Goal: Transaction & Acquisition: Book appointment/travel/reservation

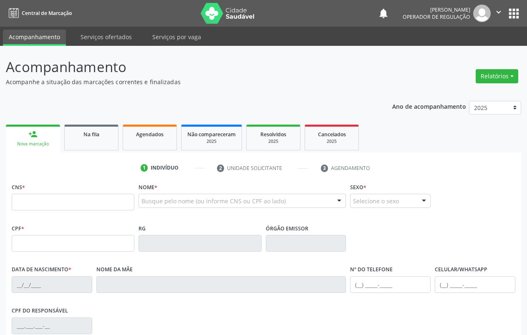
click at [54, 206] on input "text" at bounding box center [73, 202] width 123 height 17
type input "700 5091 1849 3459"
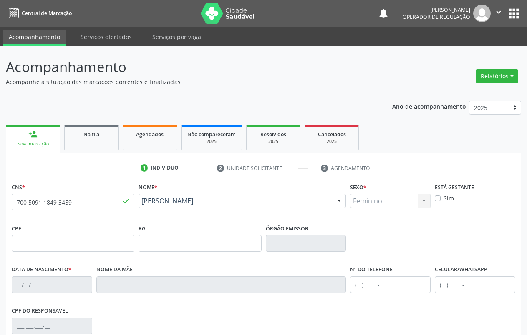
type input "[DATE]"
type input "[PHONE_NUMBER]"
type input "S/N"
click at [388, 201] on div "Feminino Masculino Feminino Nenhum resultado encontrado para: " " Não há nenhum…" at bounding box center [390, 201] width 81 height 14
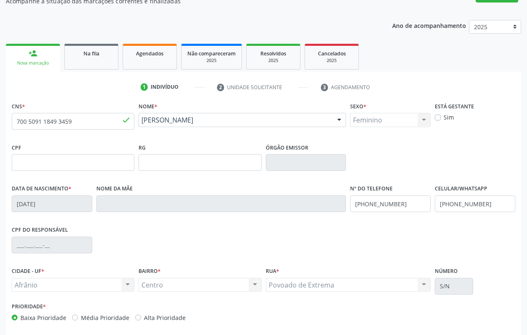
scroll to position [117, 0]
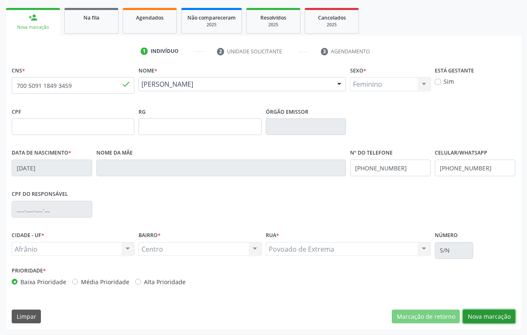
click at [478, 316] on button "Nova marcação" at bounding box center [489, 317] width 53 height 14
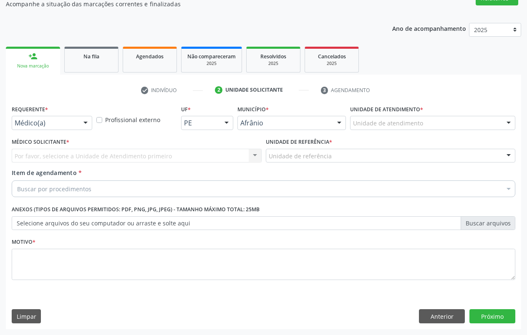
scroll to position [78, 0]
click at [507, 123] on div at bounding box center [508, 123] width 13 height 14
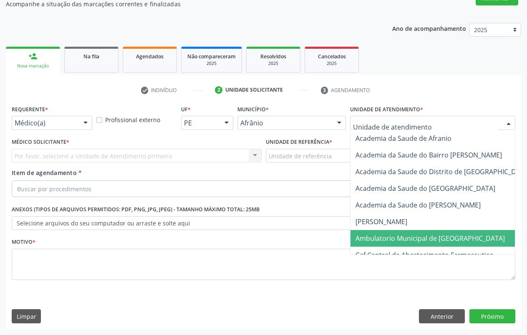
click at [409, 234] on span "Ambulatorio Municipal de [GEOGRAPHIC_DATA]" at bounding box center [429, 238] width 149 height 9
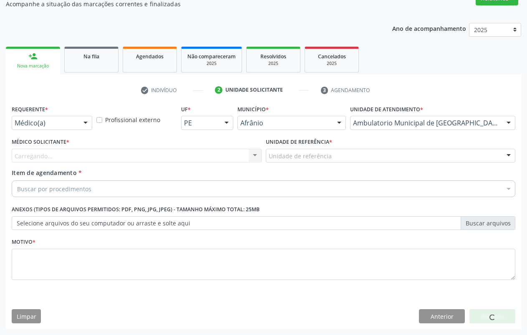
click at [335, 156] on div "Unidade de referência" at bounding box center [391, 156] width 250 height 14
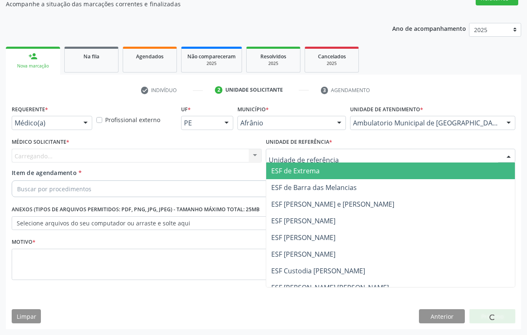
click at [330, 169] on span "ESF de Extrema" at bounding box center [390, 171] width 249 height 17
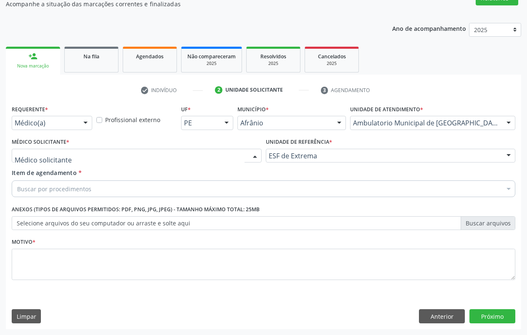
click at [257, 158] on div at bounding box center [255, 156] width 13 height 14
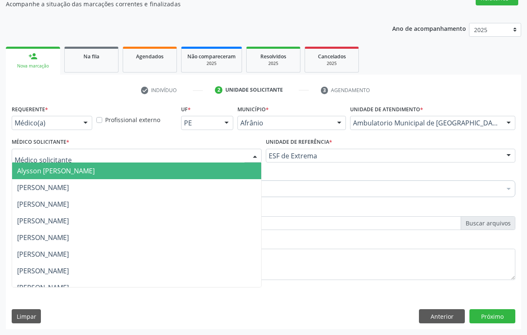
click at [194, 171] on span "Alysson [PERSON_NAME]" at bounding box center [136, 171] width 249 height 17
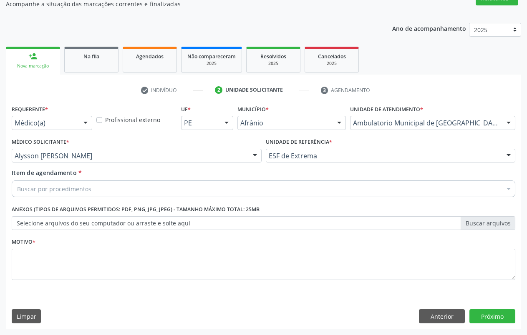
click at [505, 191] on div at bounding box center [508, 190] width 13 height 14
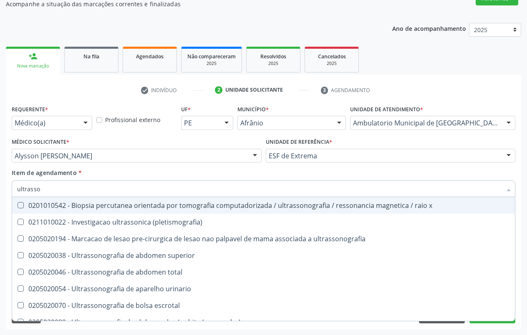
type input "ultrasson"
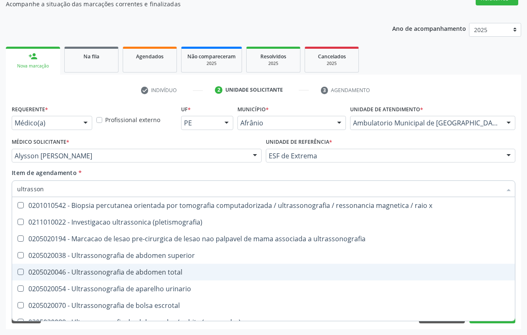
click at [110, 276] on div "0205020046 - Ultrassonografia de abdomen total" at bounding box center [263, 272] width 493 height 7
checkbox total "true"
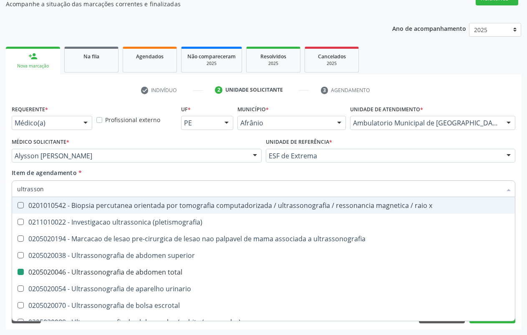
click at [502, 174] on div "Item de agendamento * ultrasson Desfazer seleção 0201010542 - Biopsia percutane…" at bounding box center [264, 182] width 504 height 26
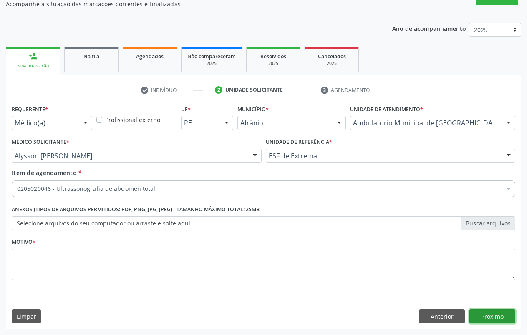
click at [498, 320] on button "Próximo" at bounding box center [492, 317] width 46 height 14
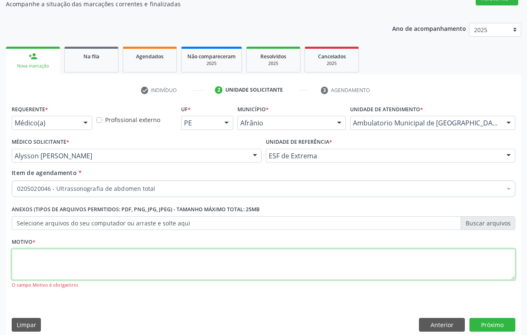
click at [302, 273] on textarea at bounding box center [264, 265] width 504 height 32
type textarea "."
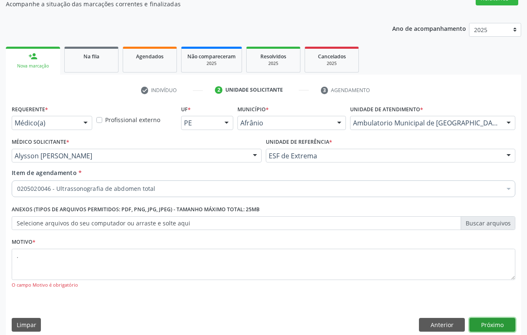
click at [495, 325] on button "Próximo" at bounding box center [492, 325] width 46 height 14
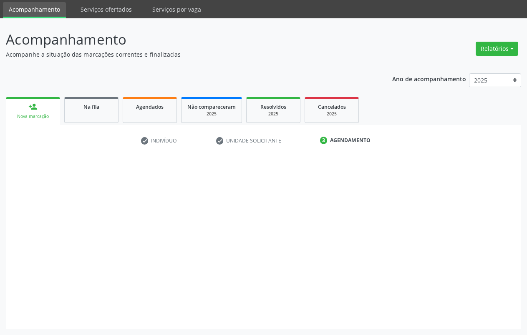
scroll to position [28, 0]
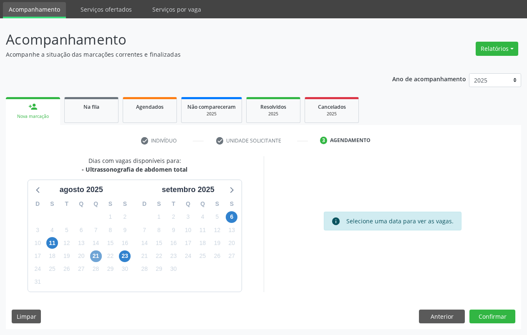
click at [99, 255] on span "21" at bounding box center [96, 257] width 12 height 12
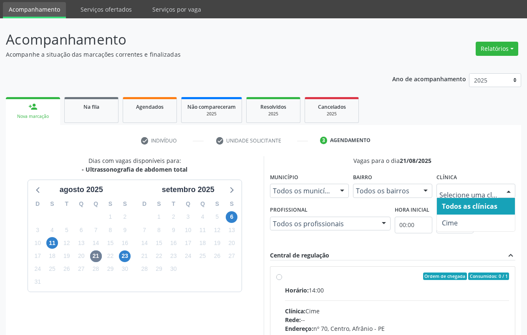
click at [510, 194] on div at bounding box center [508, 191] width 13 height 14
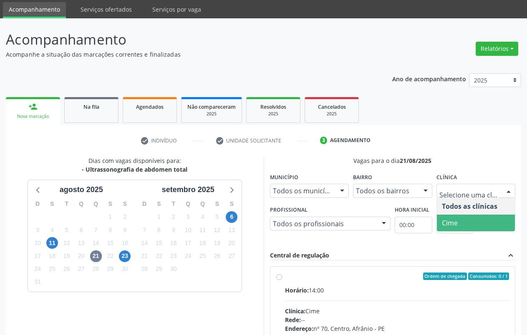
drag, startPoint x: 489, startPoint y: 222, endPoint x: 496, endPoint y: 215, distance: 10.3
click at [489, 222] on span "Cime" at bounding box center [476, 223] width 78 height 17
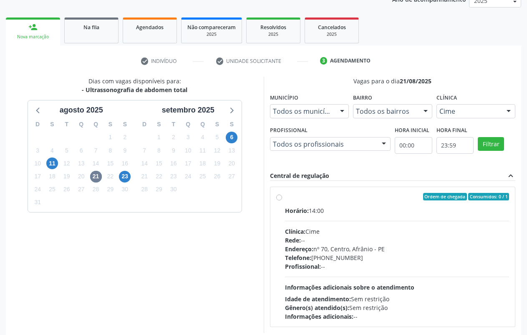
scroll to position [148, 0]
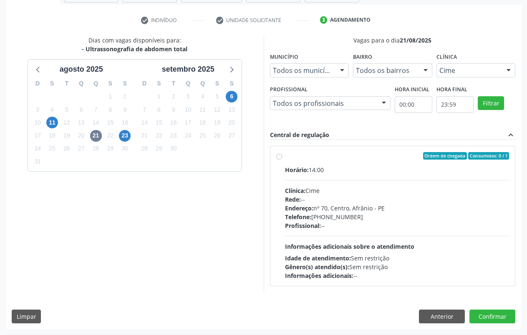
drag, startPoint x: 279, startPoint y: 160, endPoint x: 284, endPoint y: 161, distance: 4.4
click at [280, 160] on div "Ordem de chegada Consumidos: 0 / 1 Horário: 14:00 Clínica: Cime Rede: -- Endere…" at bounding box center [392, 216] width 233 height 128
radio input "true"
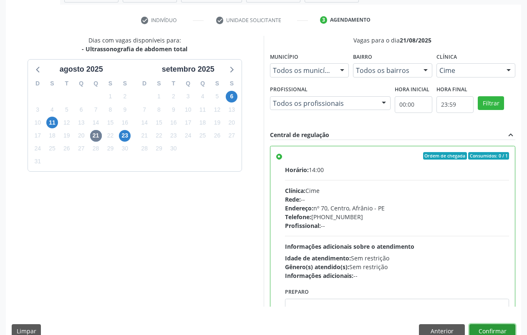
click at [510, 330] on button "Confirmar" at bounding box center [492, 332] width 46 height 14
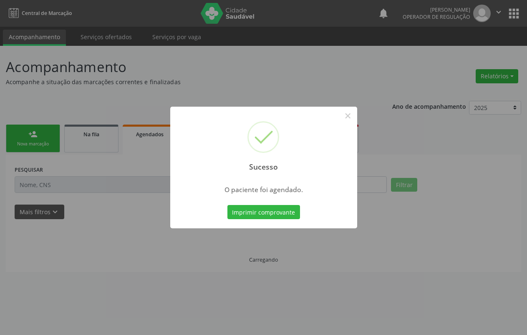
scroll to position [0, 0]
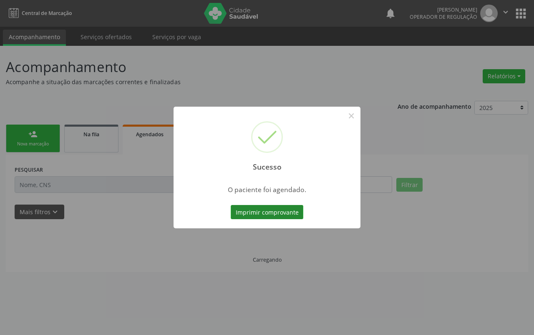
click at [289, 215] on button "Imprimir comprovante" at bounding box center [267, 212] width 73 height 14
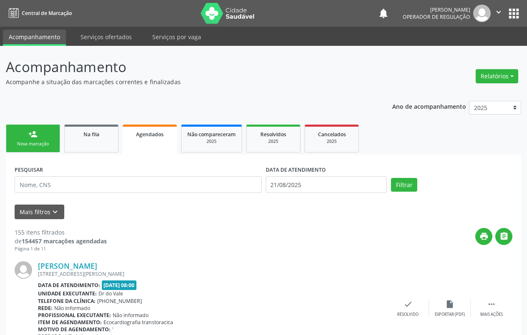
click at [43, 146] on link "person_add Nova marcação" at bounding box center [33, 139] width 54 height 28
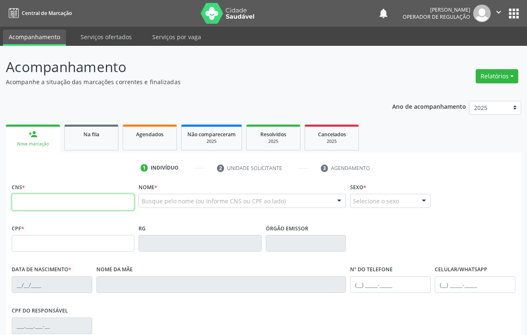
click at [116, 201] on input "text" at bounding box center [73, 202] width 123 height 17
type input "709 0008 7222 3017"
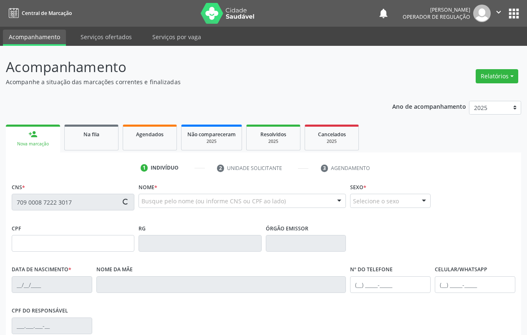
type input "033.143.394-02"
type input "[DATE]"
type input "[PERSON_NAME] do Espirito Santo"
type input "[PHONE_NUMBER]"
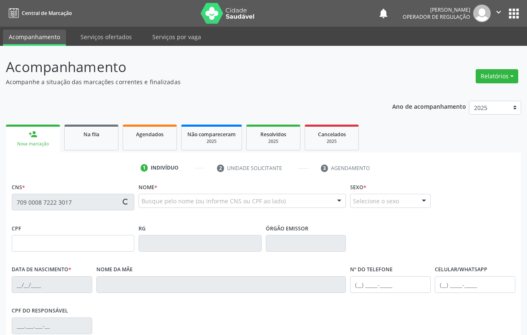
type input "S/N"
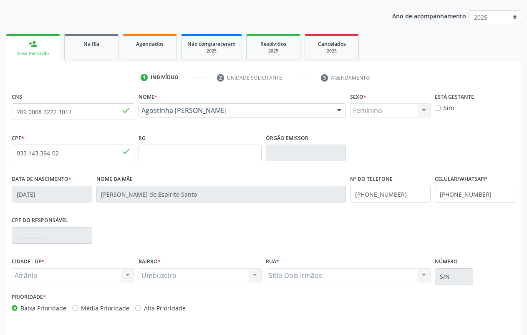
scroll to position [117, 0]
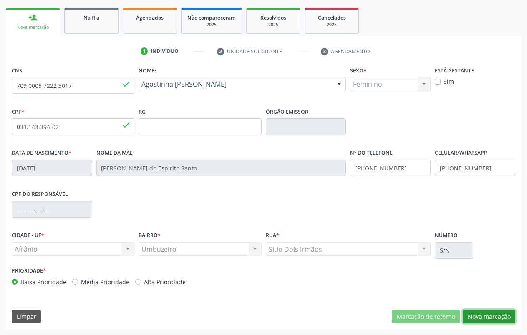
drag, startPoint x: 488, startPoint y: 313, endPoint x: 524, endPoint y: 110, distance: 206.2
click at [488, 312] on button "Nova marcação" at bounding box center [489, 317] width 53 height 14
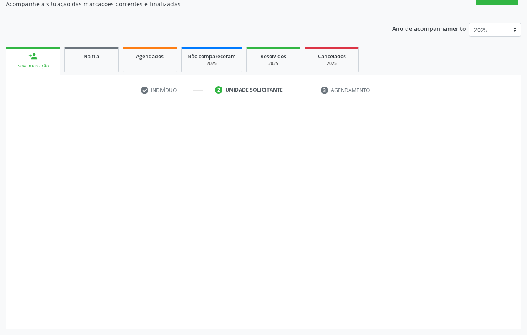
scroll to position [78, 0]
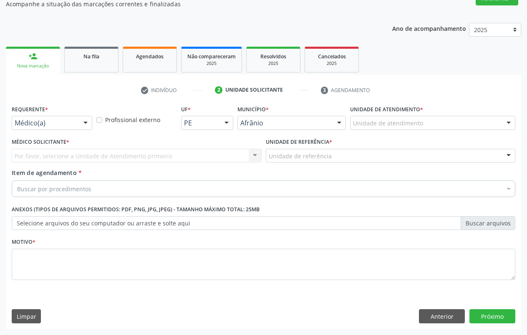
click at [500, 127] on div "Unidade de atendimento" at bounding box center [432, 123] width 165 height 14
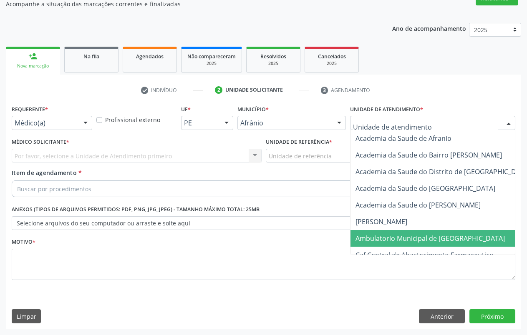
click at [408, 239] on span "Ambulatorio Municipal de [GEOGRAPHIC_DATA]" at bounding box center [429, 238] width 149 height 9
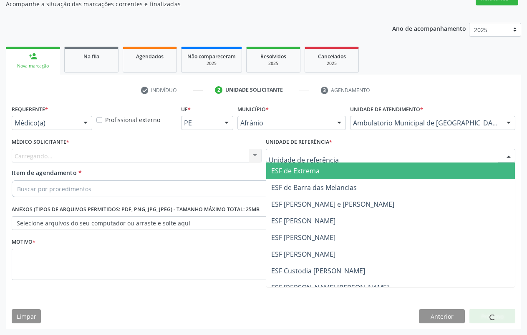
click at [365, 154] on div at bounding box center [391, 156] width 250 height 14
click at [330, 167] on span "ESF de Extrema" at bounding box center [390, 171] width 249 height 17
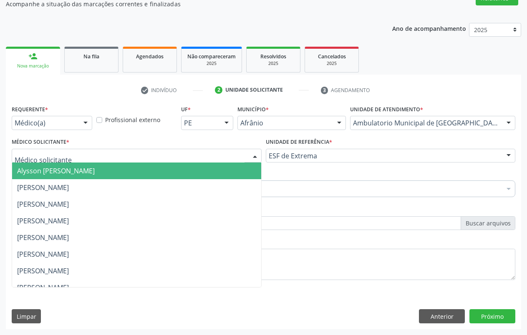
click at [257, 156] on div at bounding box center [255, 156] width 13 height 14
click at [30, 172] on span "Alysson [PERSON_NAME]" at bounding box center [56, 170] width 78 height 9
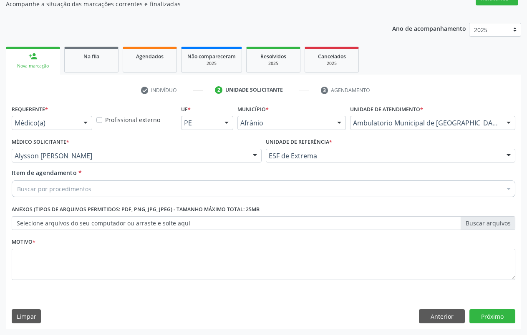
click at [364, 189] on div "Buscar por procedimentos" at bounding box center [264, 189] width 504 height 17
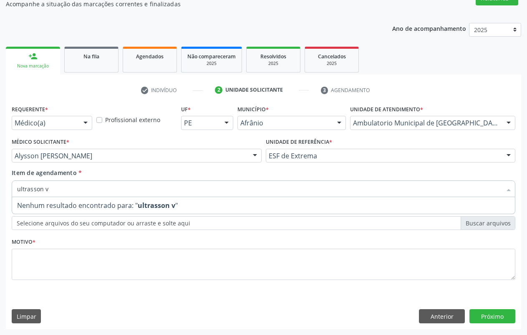
type input "ultrasson"
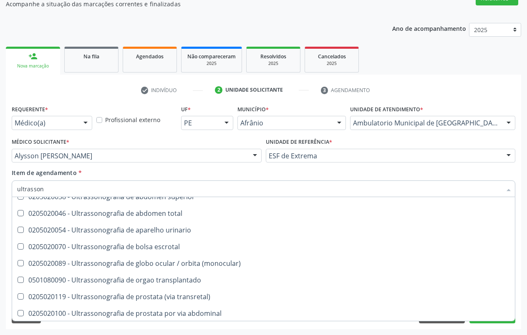
scroll to position [60, 0]
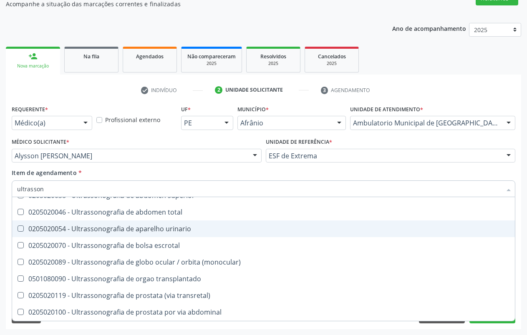
click at [186, 232] on div "0205020054 - Ultrassonografia de aparelho urinario" at bounding box center [263, 229] width 493 height 7
checkbox urinario "true"
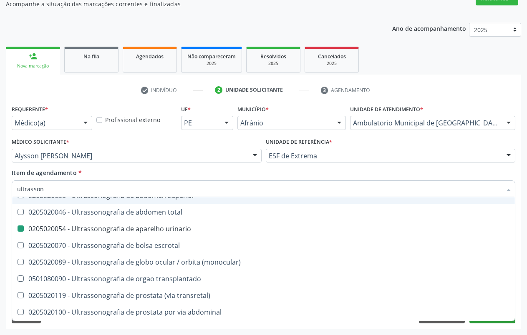
click at [503, 175] on div "Item de agendamento * ultrasson Desfazer seleção 0201010542 - Biopsia percutane…" at bounding box center [264, 182] width 504 height 26
click at [496, 322] on button "Próximo" at bounding box center [492, 317] width 46 height 14
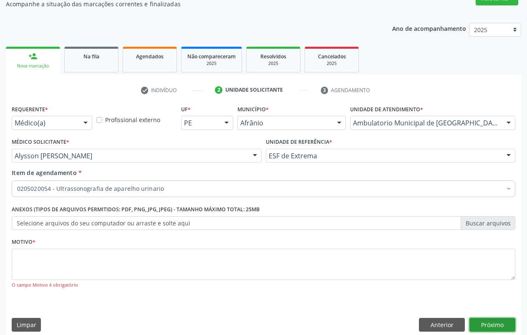
scroll to position [0, 0]
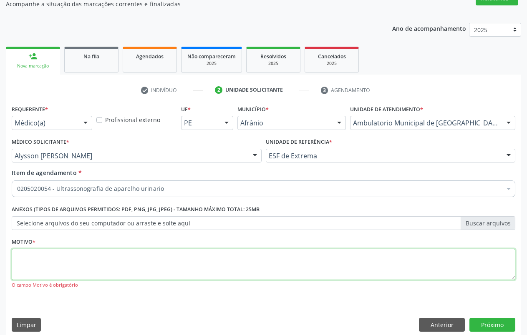
click at [350, 264] on textarea at bounding box center [264, 265] width 504 height 32
type textarea "."
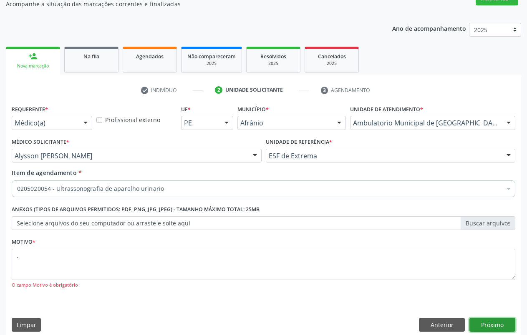
click at [488, 327] on button "Próximo" at bounding box center [492, 325] width 46 height 14
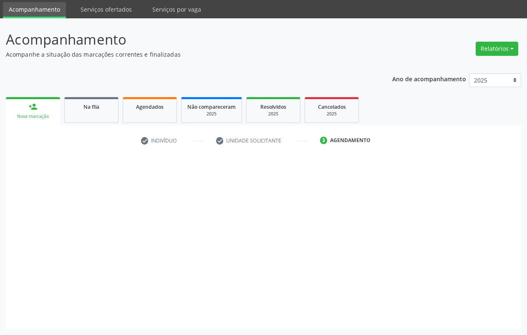
scroll to position [28, 0]
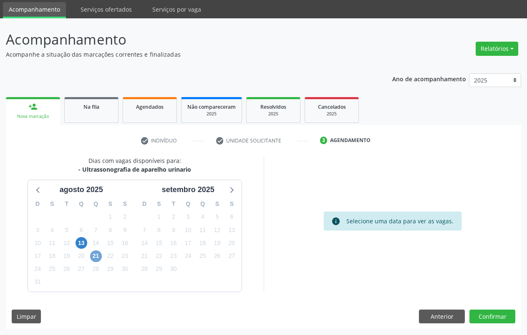
click at [101, 255] on span "21" at bounding box center [96, 257] width 12 height 12
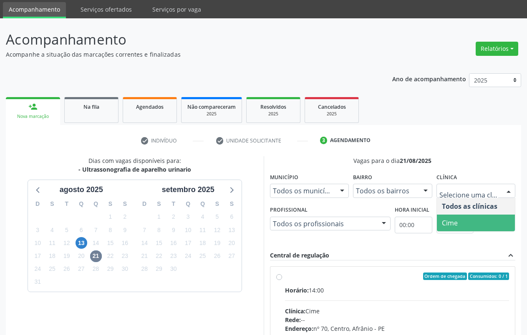
click at [476, 221] on span "Cime" at bounding box center [476, 223] width 78 height 17
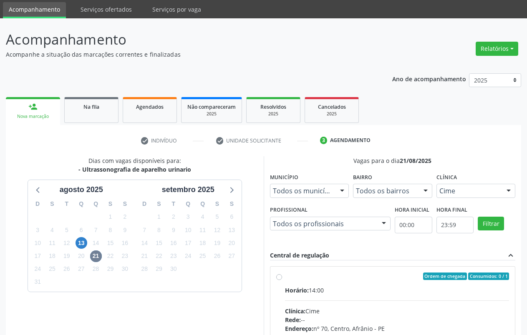
click at [285, 275] on label "Ordem de chegada Consumidos: 0 / 1 Horário: 14:00 Clínica: Cime Rede: -- Endere…" at bounding box center [397, 337] width 224 height 128
click at [279, 275] on input "Ordem de chegada Consumidos: 0 / 1 Horário: 14:00 Clínica: Cime Rede: -- Endere…" at bounding box center [279, 277] width 6 height 8
radio input "true"
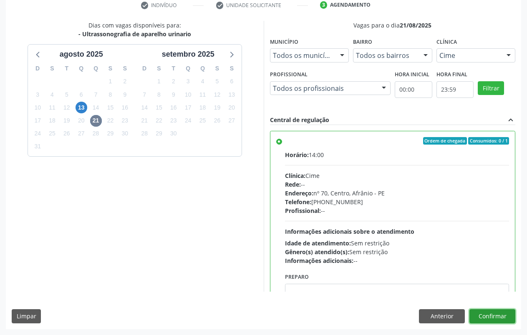
click at [479, 315] on button "Confirmar" at bounding box center [492, 317] width 46 height 14
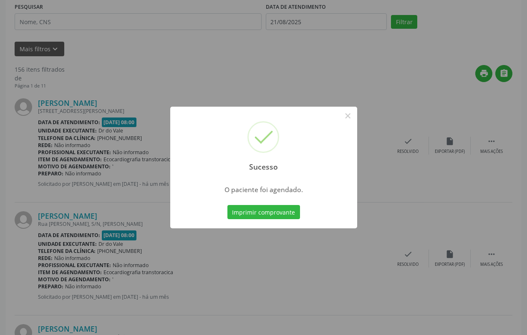
scroll to position [0, 0]
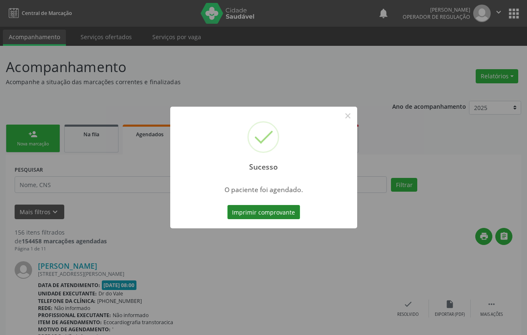
click at [250, 210] on button "Imprimir comprovante" at bounding box center [263, 212] width 73 height 14
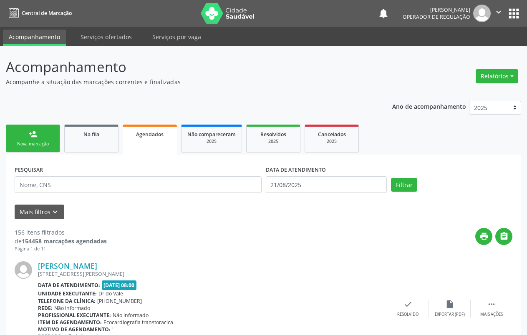
click at [41, 145] on div "Nova marcação" at bounding box center [33, 144] width 42 height 6
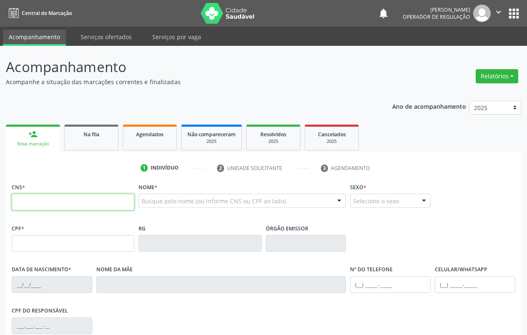
click at [56, 206] on input "text" at bounding box center [73, 202] width 123 height 17
type input "703 0018 8305 9274"
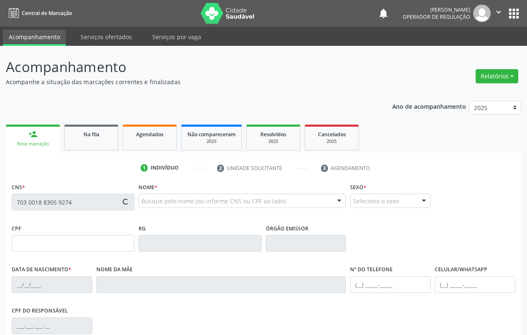
type input "[DATE]"
type input "[PERSON_NAME]"
type input "[PHONE_NUMBER]"
type input "S/N"
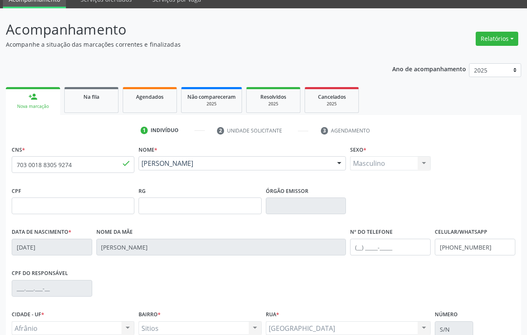
scroll to position [117, 0]
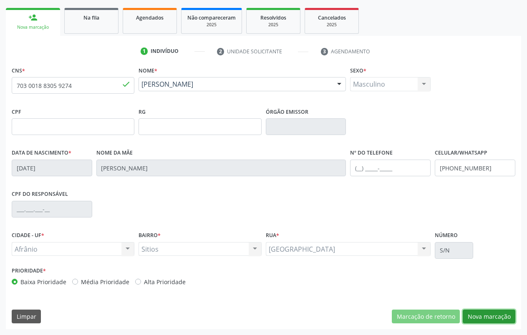
click at [492, 315] on button "Nova marcação" at bounding box center [489, 317] width 53 height 14
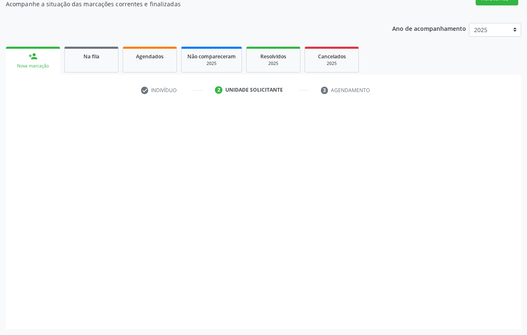
scroll to position [78, 0]
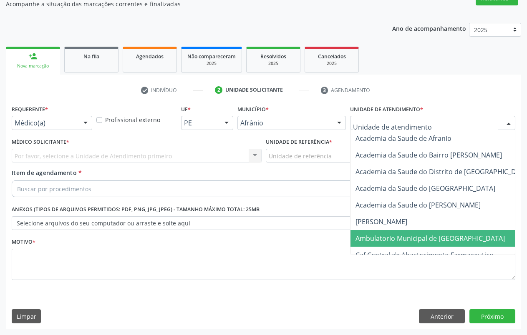
click at [404, 234] on span "Ambulatorio Municipal de [GEOGRAPHIC_DATA]" at bounding box center [429, 238] width 149 height 9
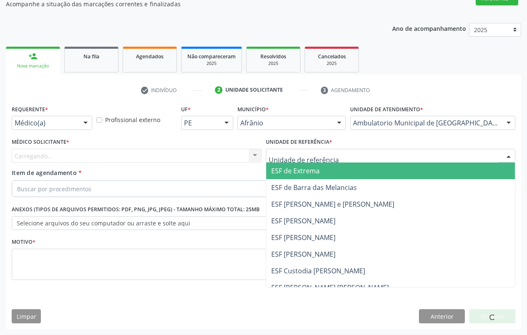
click at [343, 159] on div at bounding box center [391, 156] width 250 height 14
click at [352, 175] on span "ESF de Extrema" at bounding box center [390, 171] width 249 height 17
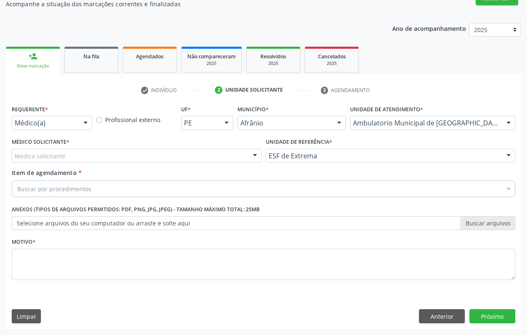
click at [257, 157] on div at bounding box center [255, 156] width 13 height 14
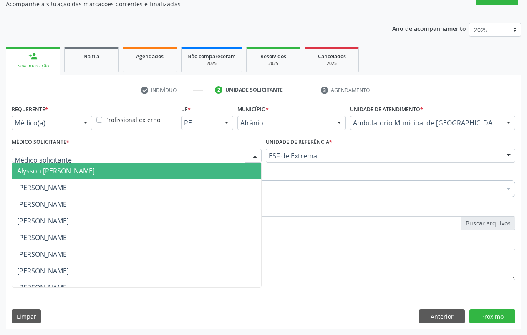
click at [232, 173] on span "Alysson [PERSON_NAME]" at bounding box center [136, 171] width 249 height 17
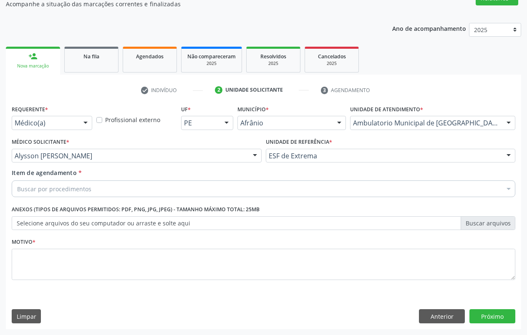
click at [230, 196] on div "Item de agendamento * Buscar por procedimentos Selecionar todos 0604320140 - Ab…" at bounding box center [264, 185] width 508 height 32
click at [230, 195] on div "Buscar por procedimentos" at bounding box center [264, 189] width 504 height 17
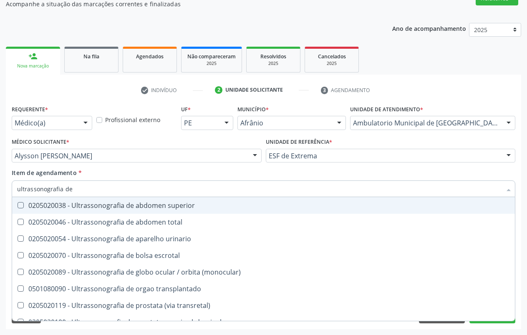
type input "ultrassonografia de p"
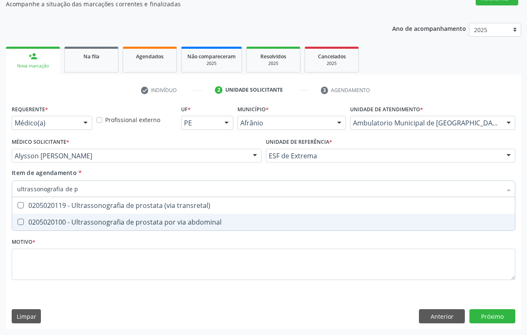
click at [96, 220] on div "0205020100 - Ultrassonografia de prostata por via abdominal" at bounding box center [263, 222] width 493 height 7
checkbox abdominal "true"
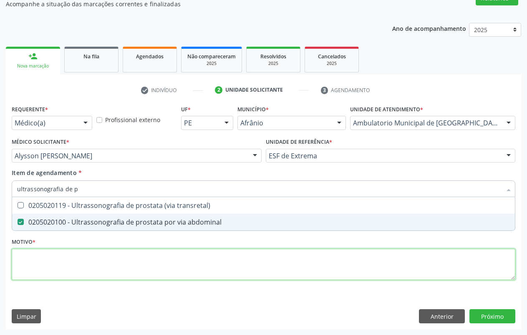
click at [126, 267] on div "Requerente * Médico(a) Médico(a) Enfermeiro(a) Paciente Nenhum resultado encont…" at bounding box center [264, 197] width 504 height 189
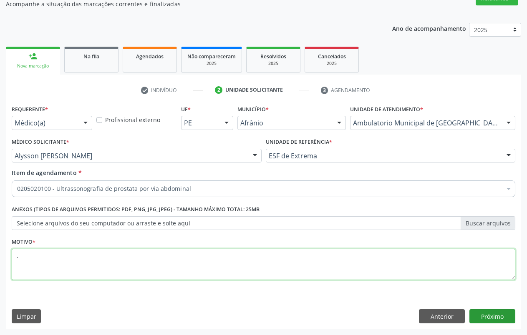
type textarea "."
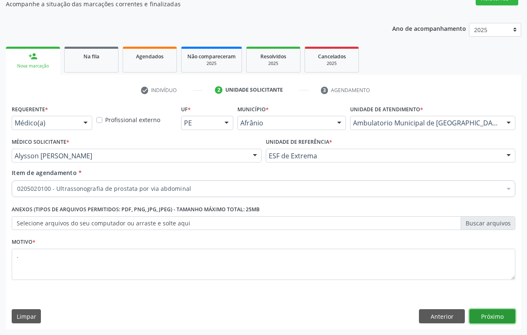
click at [494, 319] on button "Próximo" at bounding box center [492, 317] width 46 height 14
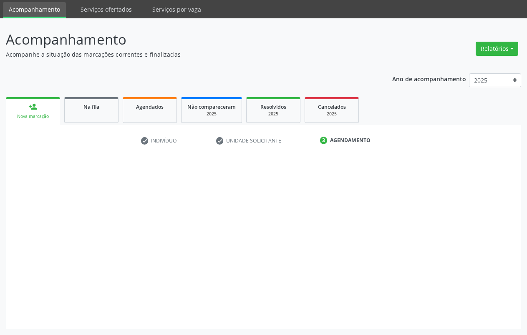
scroll to position [28, 0]
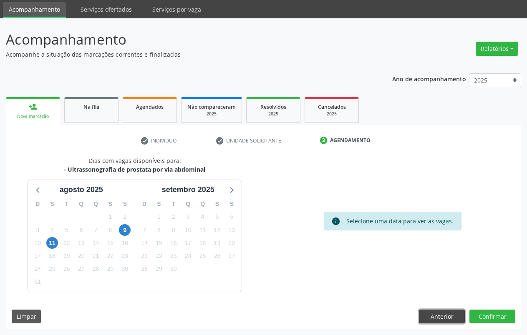
click at [449, 318] on button "Anterior" at bounding box center [442, 317] width 46 height 14
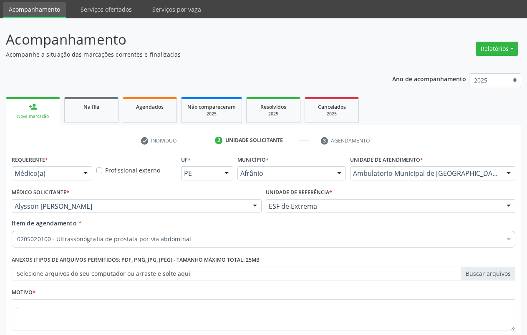
click at [234, 247] on div "0205020100 - Ultrassonografia de prostata por via abdominal" at bounding box center [264, 239] width 504 height 17
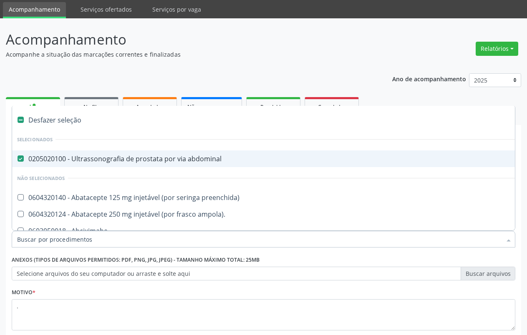
drag, startPoint x: 18, startPoint y: 160, endPoint x: 51, endPoint y: 135, distance: 41.8
click at [18, 160] on abdominal at bounding box center [21, 159] width 6 height 6
click at [18, 160] on abdominal "checkbox" at bounding box center [14, 158] width 5 height 5
checkbox abdominal "false"
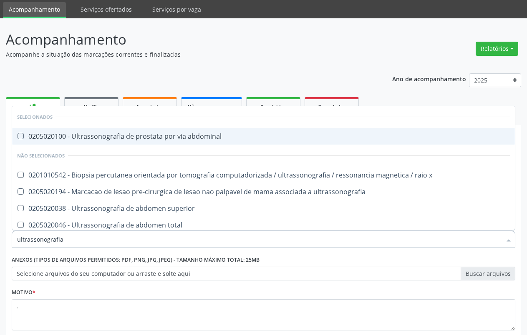
type input "ultrassonografia"
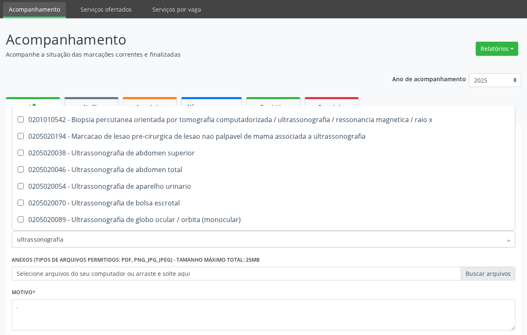
scroll to position [64, 0]
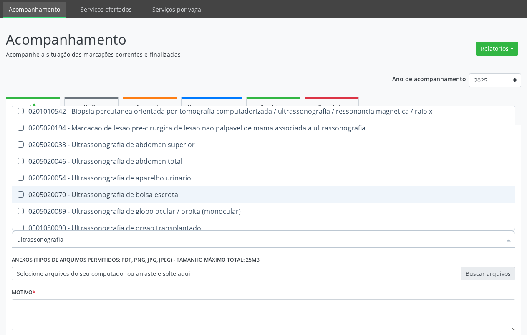
click at [208, 194] on div "0205020070 - Ultrassonografia de bolsa escrotal" at bounding box center [263, 194] width 493 height 7
checkbox escrotal "true"
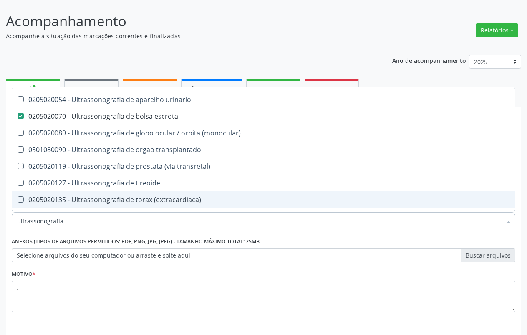
scroll to position [78, 0]
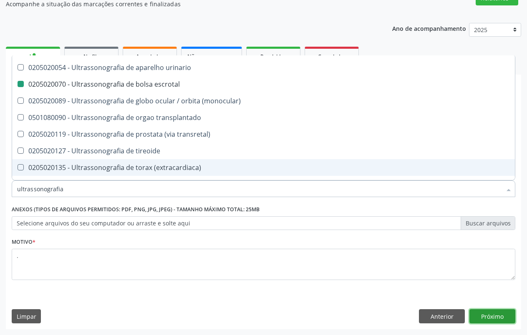
click at [501, 316] on button "Próximo" at bounding box center [492, 317] width 46 height 14
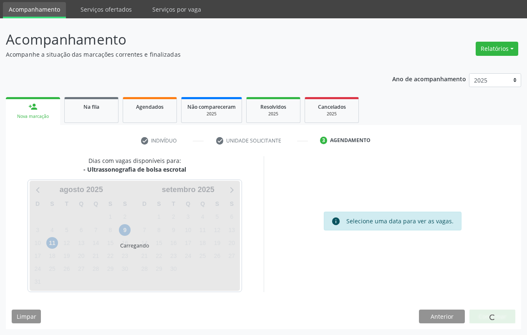
scroll to position [0, 0]
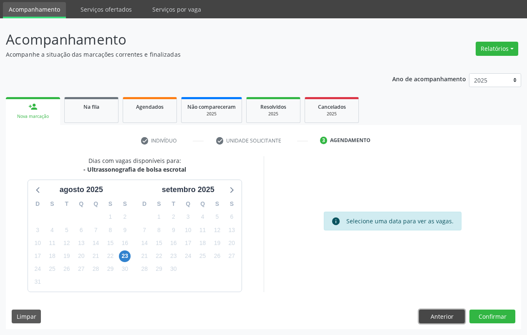
click at [448, 322] on button "Anterior" at bounding box center [442, 317] width 46 height 14
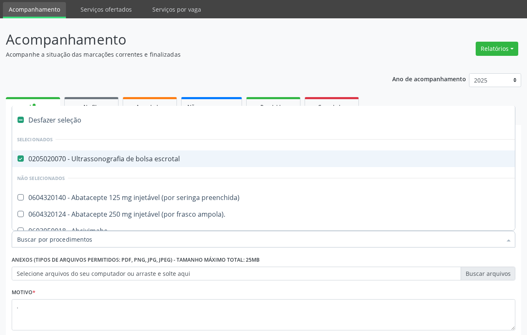
click at [22, 159] on escrotal at bounding box center [21, 159] width 6 height 6
click at [18, 159] on escrotal "checkbox" at bounding box center [14, 158] width 5 height 5
checkbox escrotal "false"
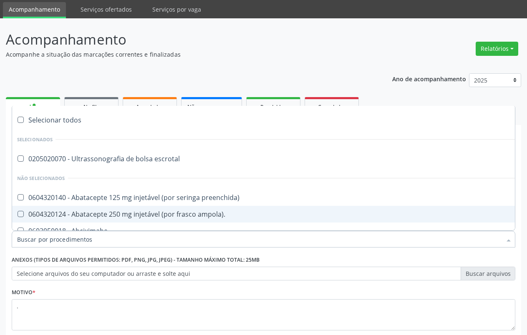
click at [84, 237] on input "Item de agendamento *" at bounding box center [259, 239] width 484 height 17
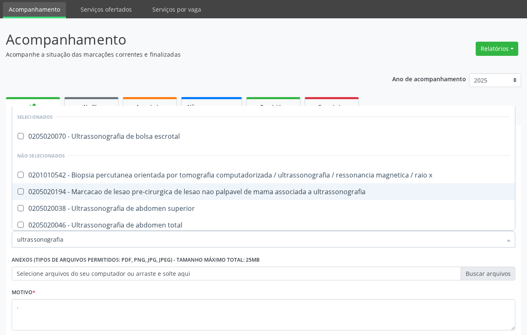
type input "ultrassonografia"
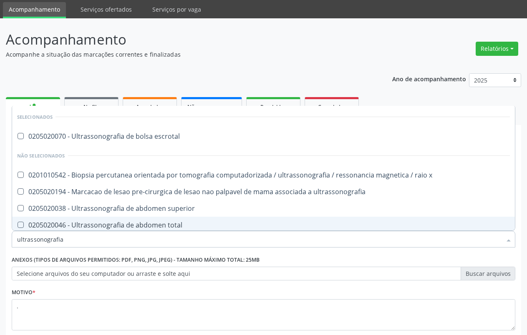
click at [89, 225] on div "0205020046 - Ultrassonografia de abdomen total" at bounding box center [263, 225] width 493 height 7
checkbox total "true"
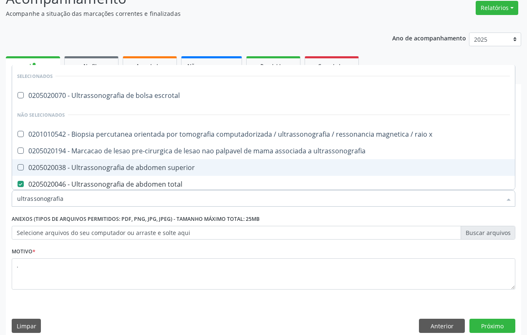
scroll to position [78, 0]
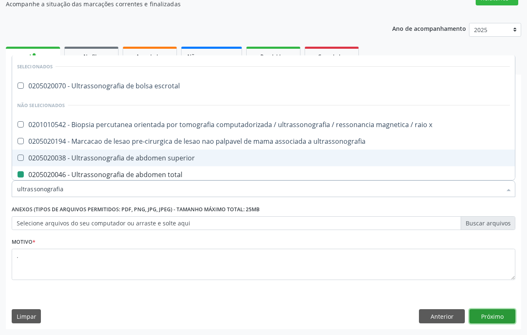
click at [506, 313] on button "Próximo" at bounding box center [492, 317] width 46 height 14
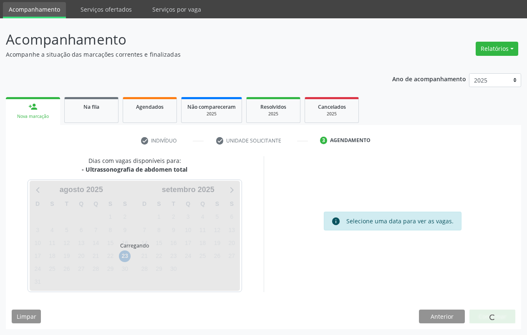
scroll to position [28, 0]
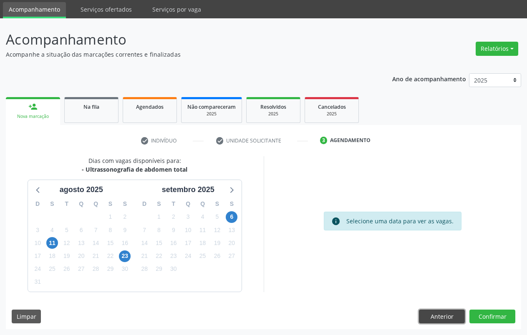
click at [444, 319] on button "Anterior" at bounding box center [442, 317] width 46 height 14
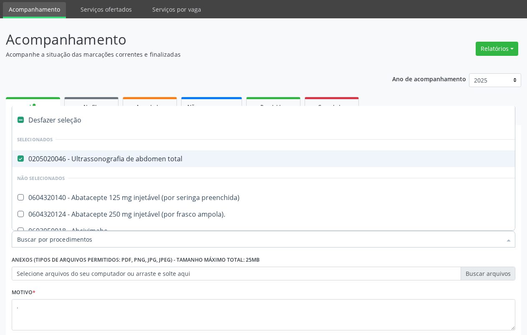
click at [21, 159] on total at bounding box center [21, 159] width 6 height 6
click at [18, 159] on total "checkbox" at bounding box center [14, 158] width 5 height 5
checkbox total "false"
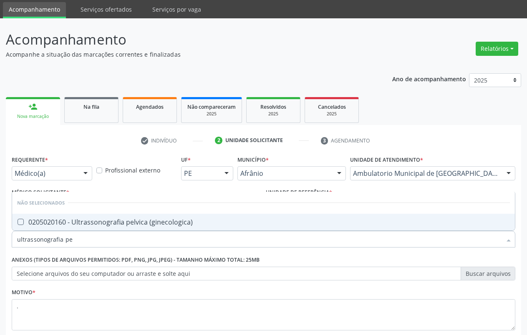
type input "ultrassonografia pel"
click at [51, 221] on div "0205020160 - Ultrassonografia pelvica (ginecologica)" at bounding box center [263, 222] width 493 height 7
checkbox \(ginecologica\) "true"
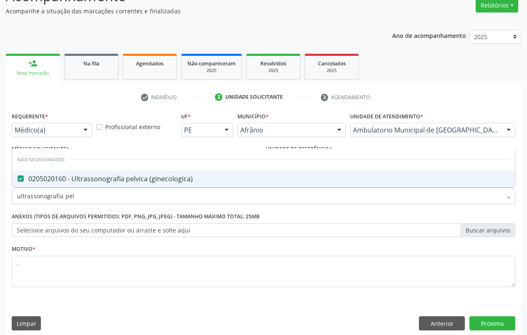
scroll to position [78, 0]
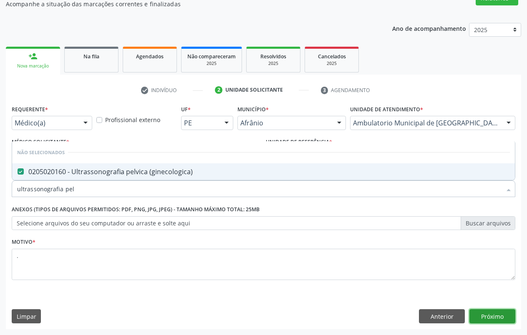
click at [494, 320] on button "Próximo" at bounding box center [492, 317] width 46 height 14
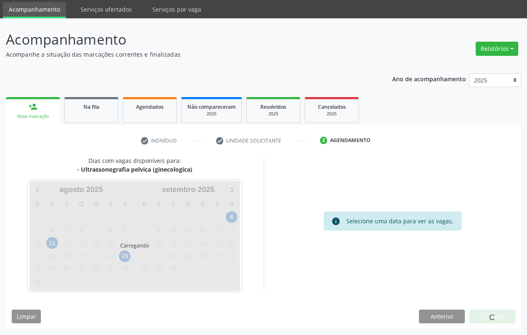
scroll to position [28, 0]
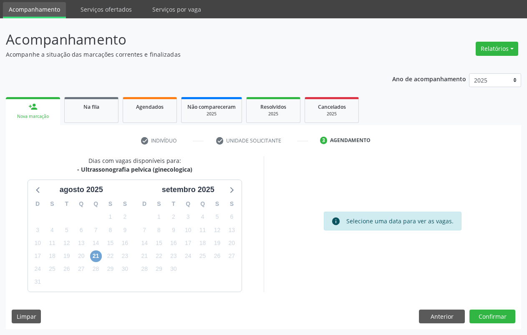
click at [95, 256] on span "21" at bounding box center [96, 257] width 12 height 12
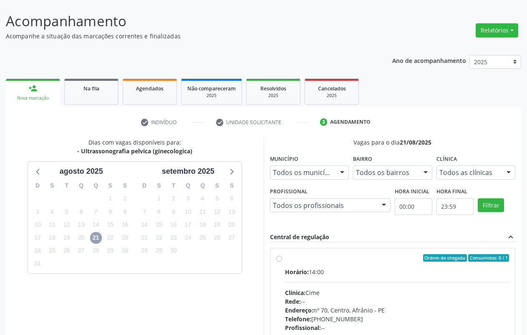
scroll to position [148, 0]
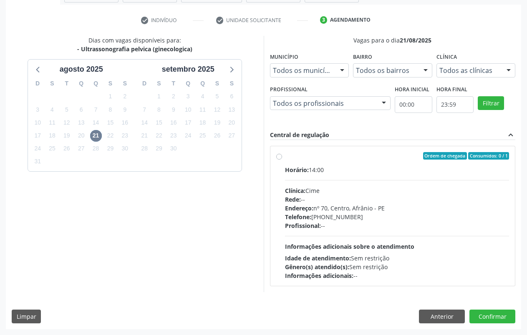
drag, startPoint x: 276, startPoint y: 156, endPoint x: 281, endPoint y: 158, distance: 4.9
click at [285, 156] on label "Ordem de chegada Consumidos: 0 / 1 Horário: 14:00 Clínica: Cime Rede: -- Endere…" at bounding box center [397, 216] width 224 height 128
click at [277, 156] on input "Ordem de chegada Consumidos: 0 / 1 Horário: 14:00 Clínica: Cime Rede: -- Endere…" at bounding box center [279, 156] width 6 height 8
radio input "true"
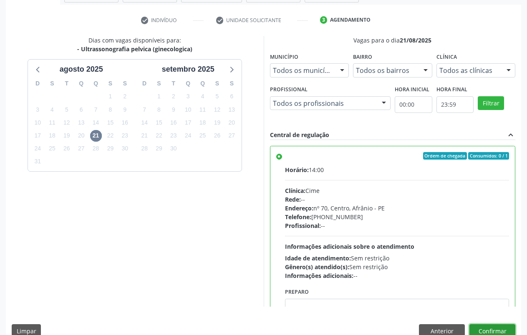
click at [498, 333] on button "Confirmar" at bounding box center [492, 332] width 46 height 14
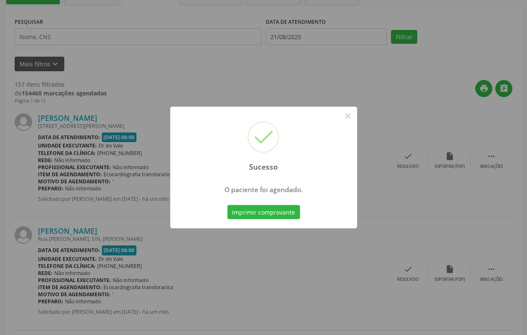
scroll to position [0, 0]
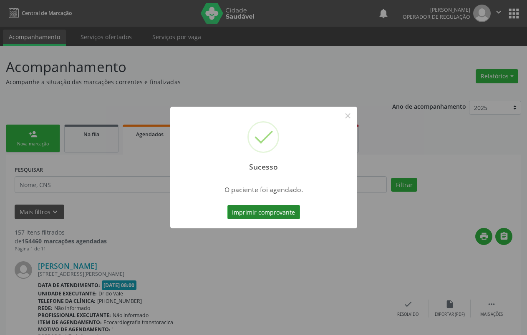
click at [262, 217] on button "Imprimir comprovante" at bounding box center [263, 212] width 73 height 14
